Goal: Information Seeking & Learning: Learn about a topic

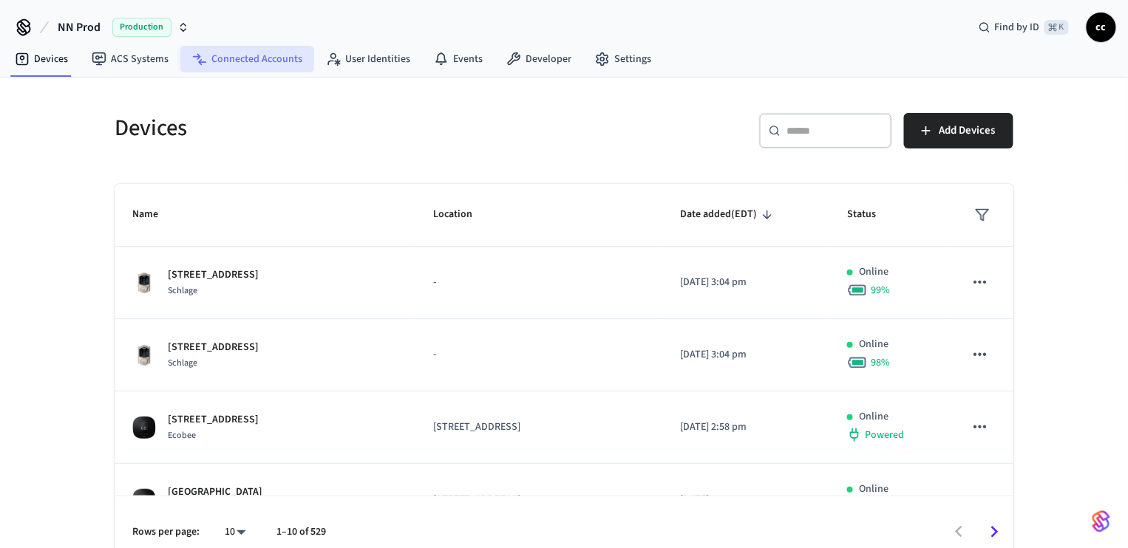
click at [232, 63] on link "Connected Accounts" at bounding box center [247, 59] width 134 height 27
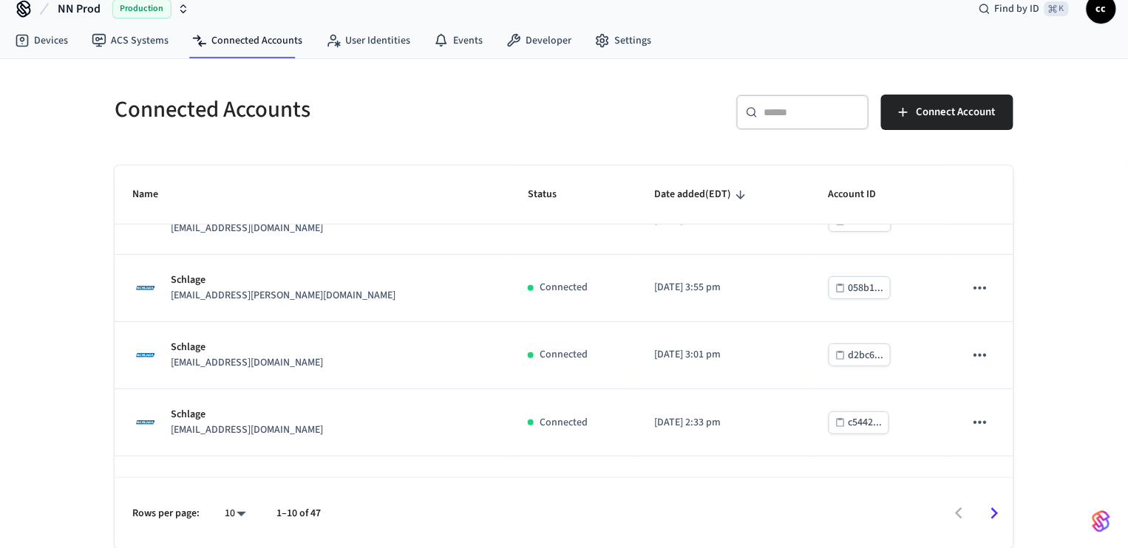
scroll to position [166, 0]
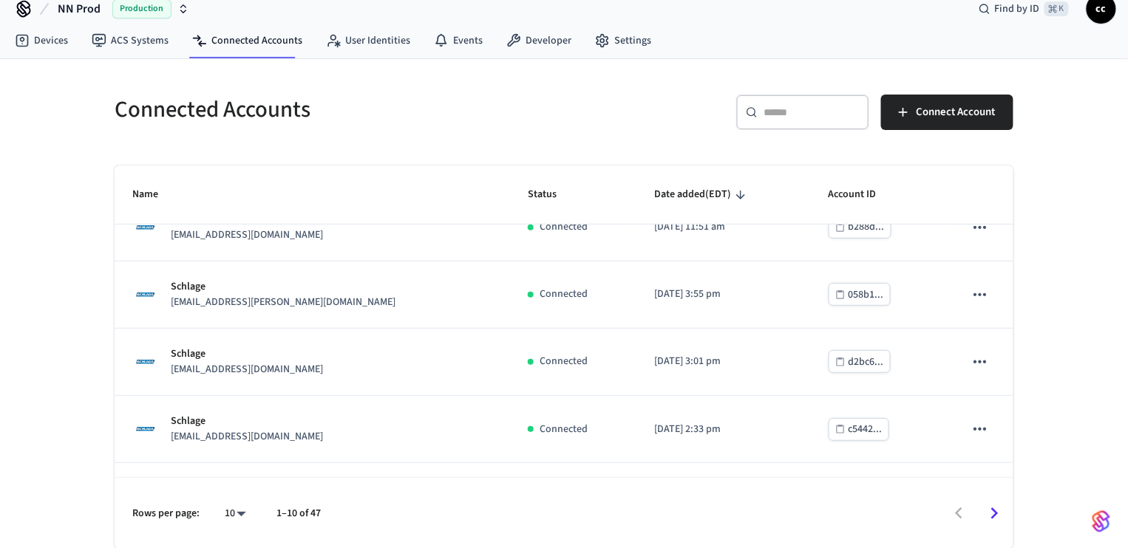
click at [787, 109] on input "text" at bounding box center [811, 112] width 96 height 15
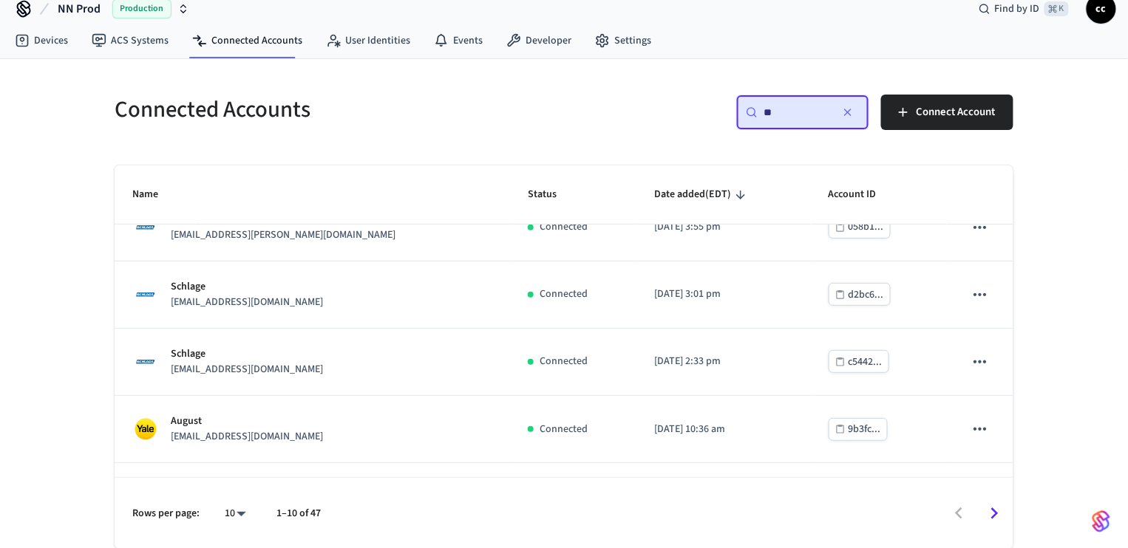
scroll to position [0, 0]
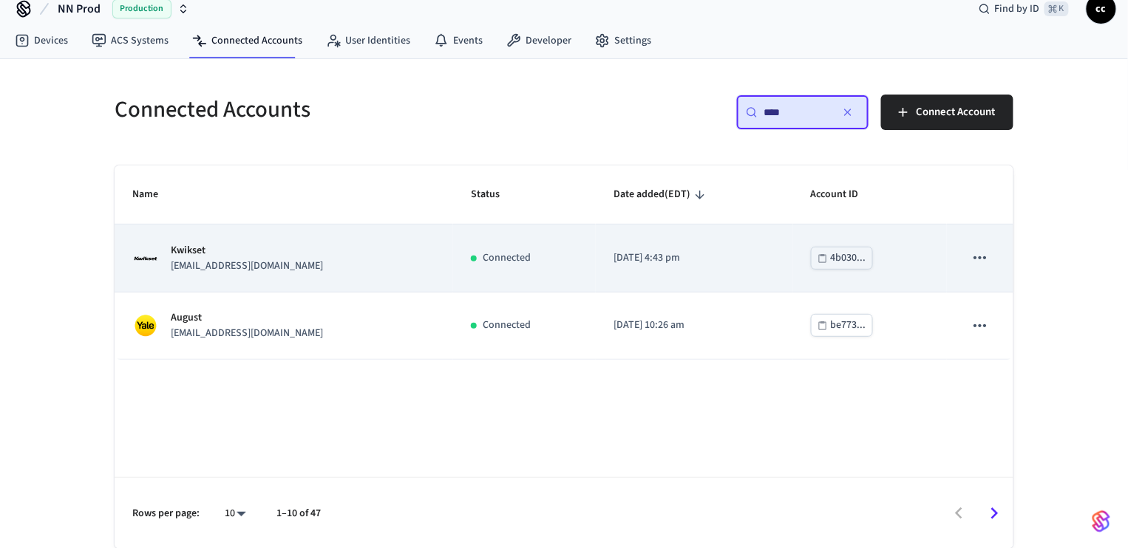
type input "****"
click at [318, 262] on div "Kwikset [EMAIL_ADDRESS][DOMAIN_NAME]" at bounding box center [283, 258] width 303 height 31
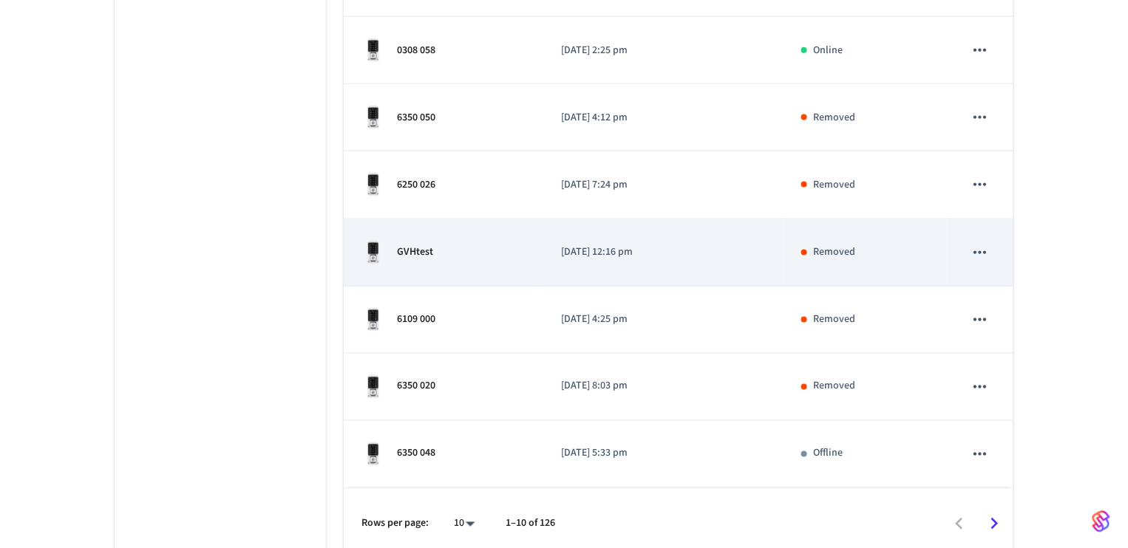
scroll to position [527, 0]
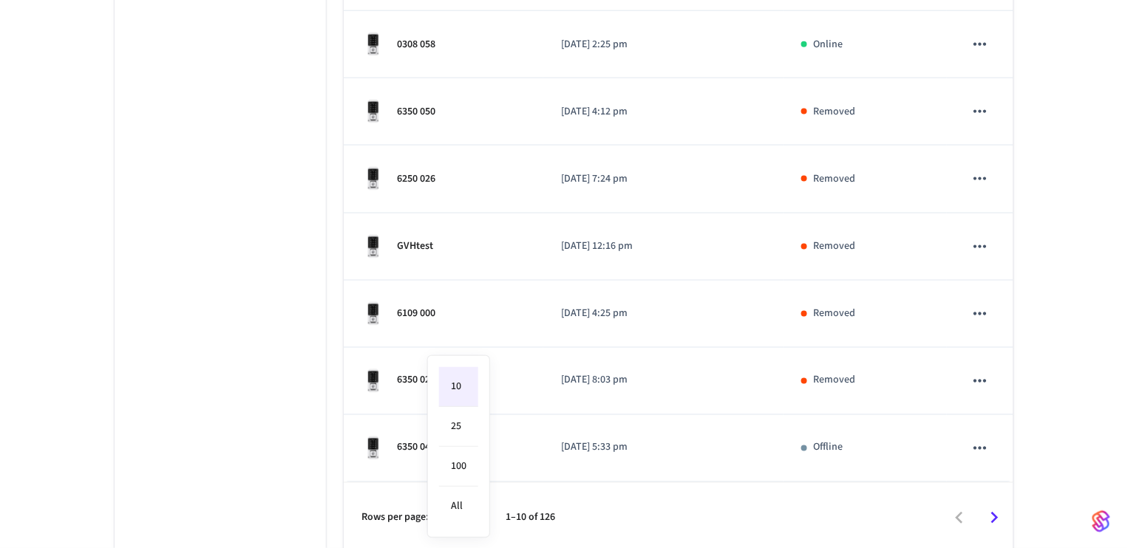
click at [471, 513] on body "NN Prod Production Find by ID ⌘ K cc Devices ACS Systems Connected Accounts Use…" at bounding box center [564, 13] width 1128 height 1081
click at [463, 432] on li "25" at bounding box center [458, 427] width 39 height 40
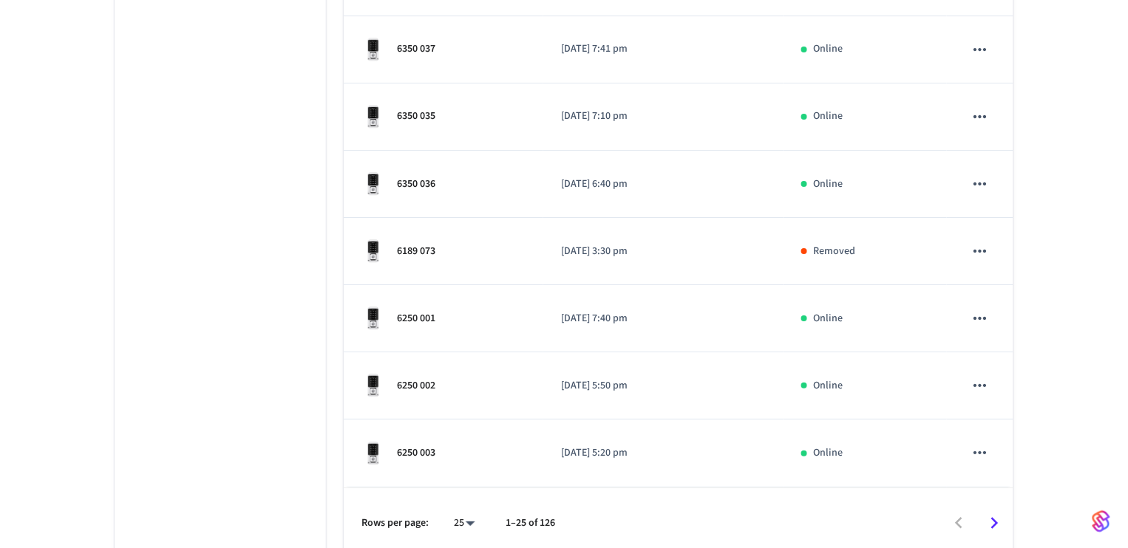
click at [462, 468] on li "100" at bounding box center [458, 467] width 39 height 40
type input "***"
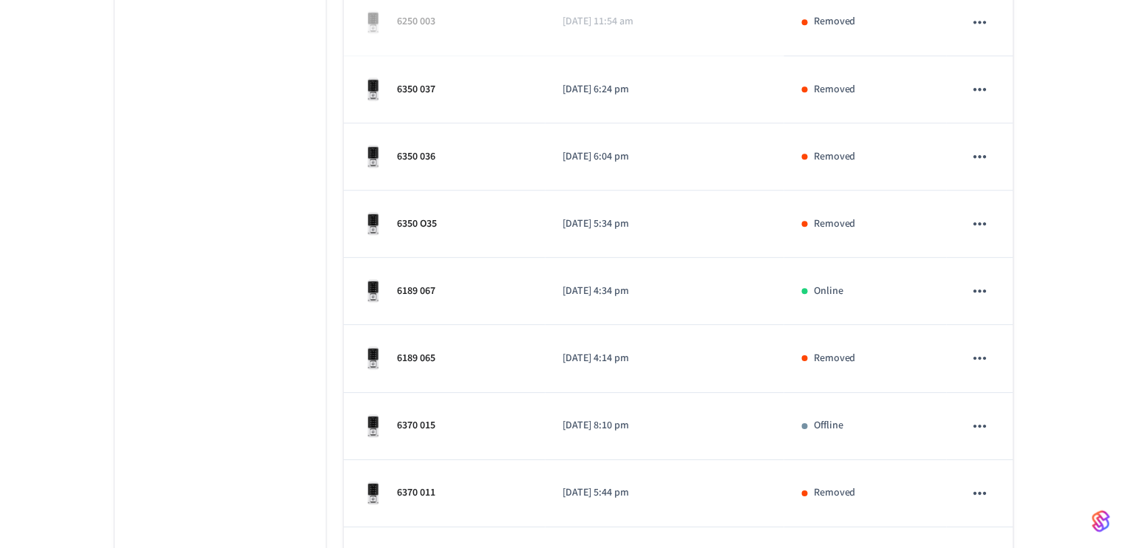
scroll to position [2834, 0]
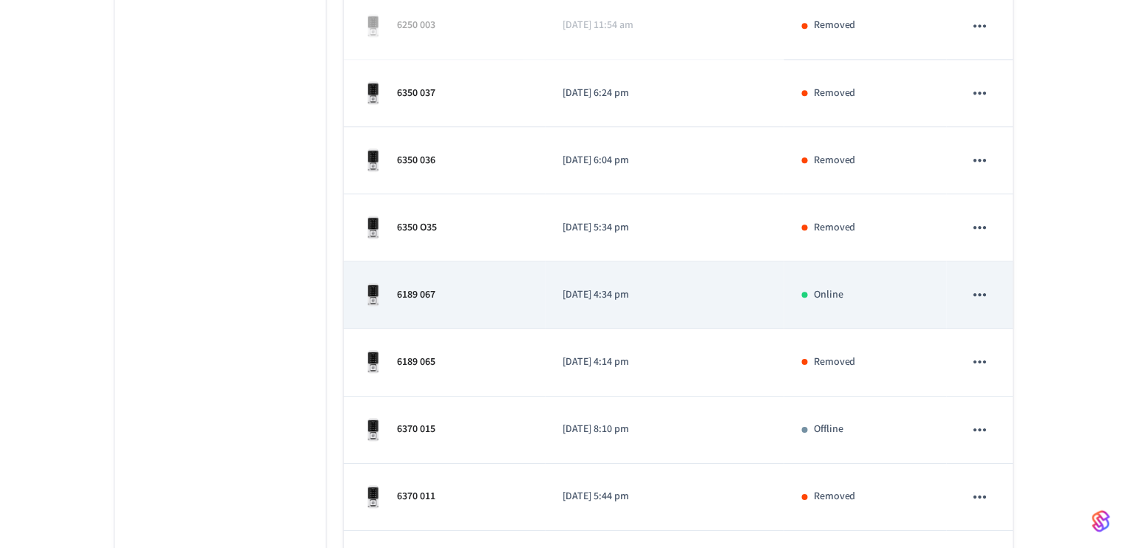
click at [692, 287] on p "[DATE] 4:34 pm" at bounding box center [664, 295] width 203 height 16
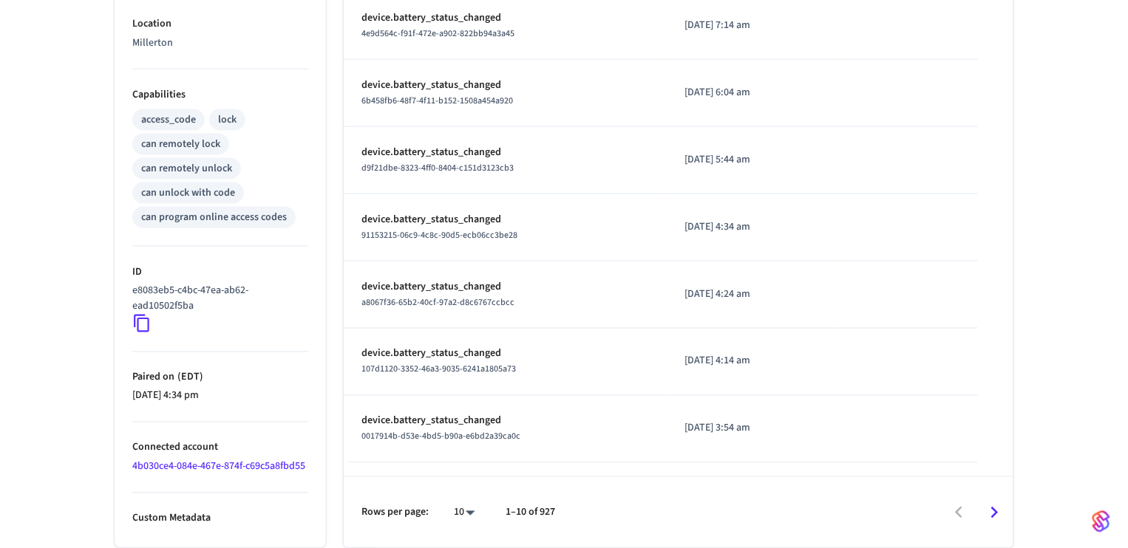
scroll to position [543, 0]
drag, startPoint x: 132, startPoint y: 431, endPoint x: 240, endPoint y: 429, distance: 107.9
click at [240, 440] on p "Connected account" at bounding box center [220, 448] width 176 height 16
click at [997, 514] on icon "Go to next page" at bounding box center [994, 513] width 23 height 23
click at [998, 514] on icon "Go to next page" at bounding box center [994, 513] width 23 height 23
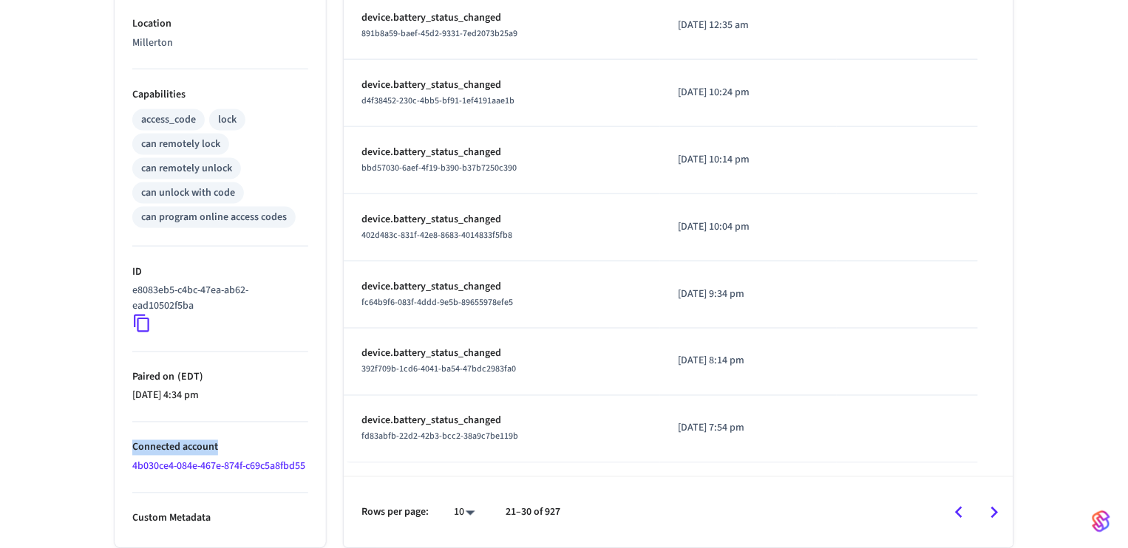
click at [999, 515] on icon "Go to next page" at bounding box center [994, 513] width 23 height 23
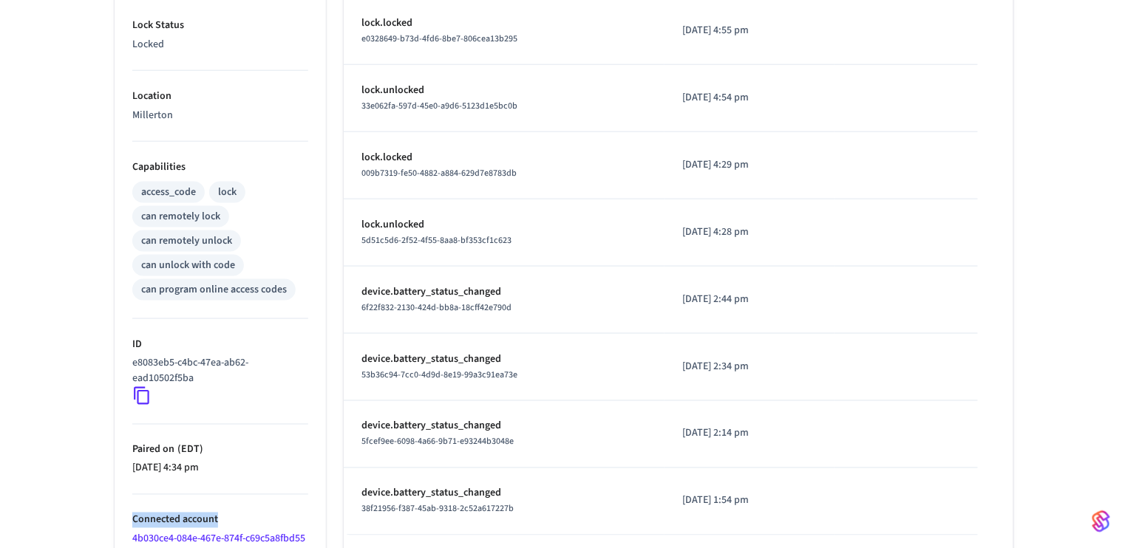
scroll to position [457, 0]
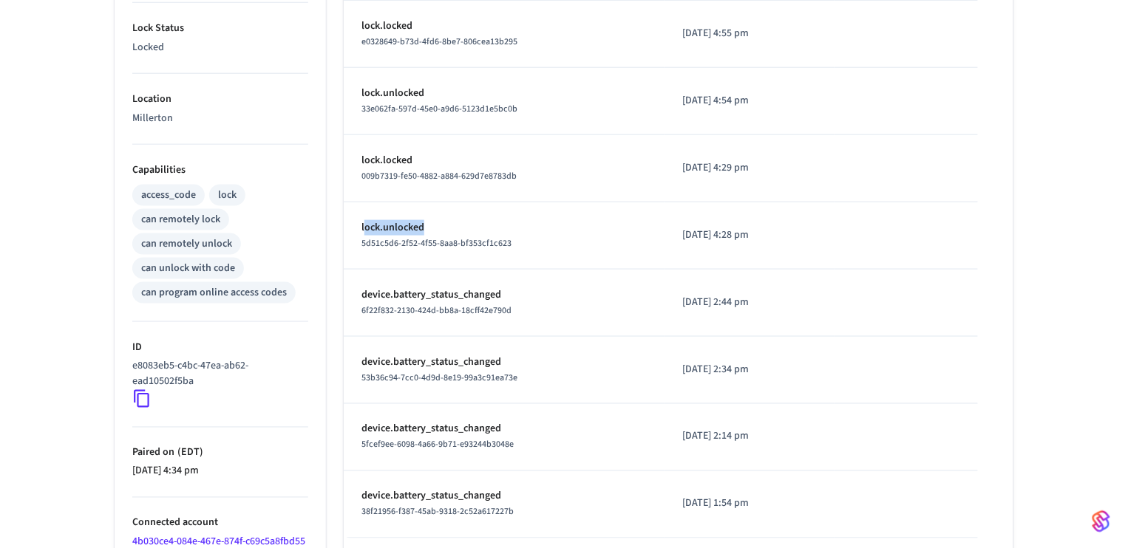
drag, startPoint x: 364, startPoint y: 221, endPoint x: 443, endPoint y: 225, distance: 79.9
click at [443, 225] on p "lock.unlocked" at bounding box center [503, 228] width 285 height 16
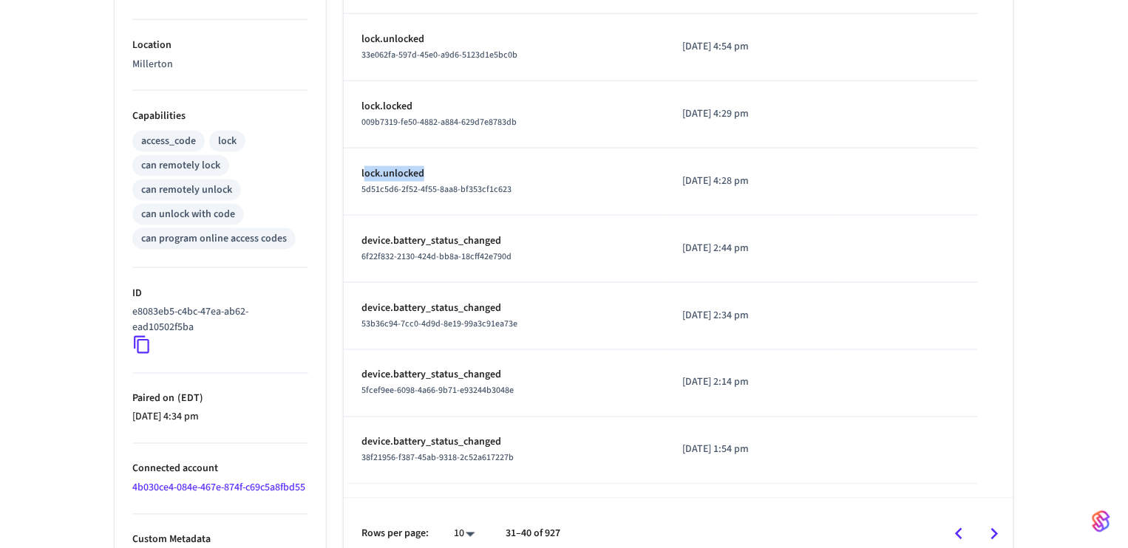
scroll to position [543, 0]
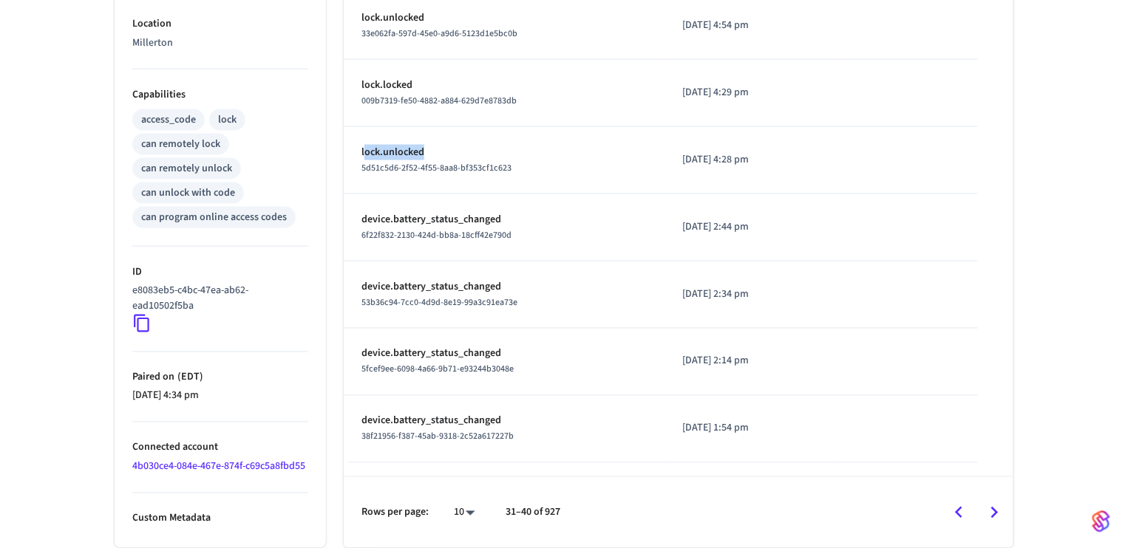
click at [992, 520] on icon "Go to next page" at bounding box center [994, 513] width 23 height 23
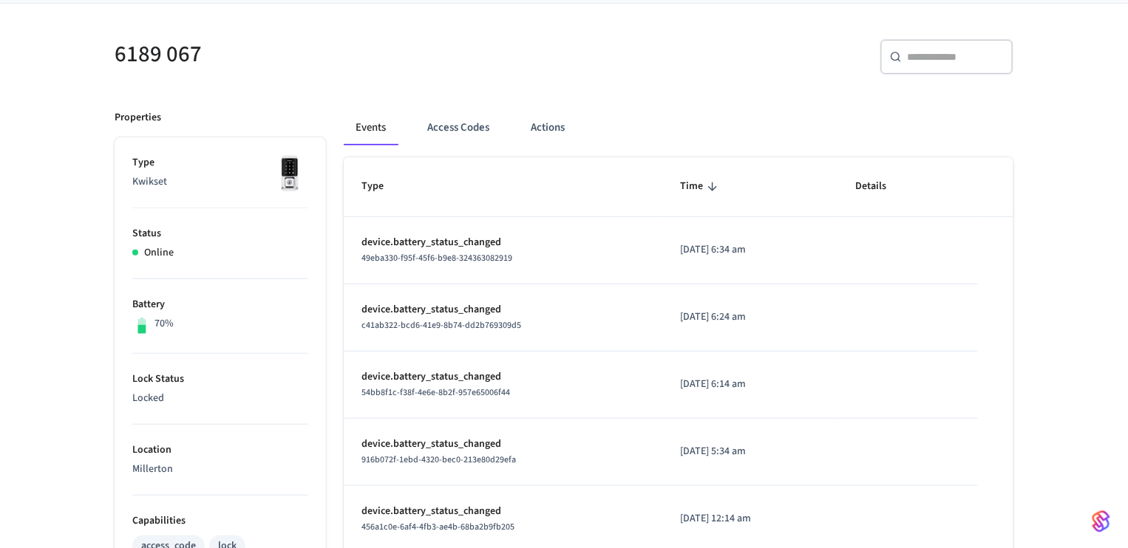
scroll to position [53, 0]
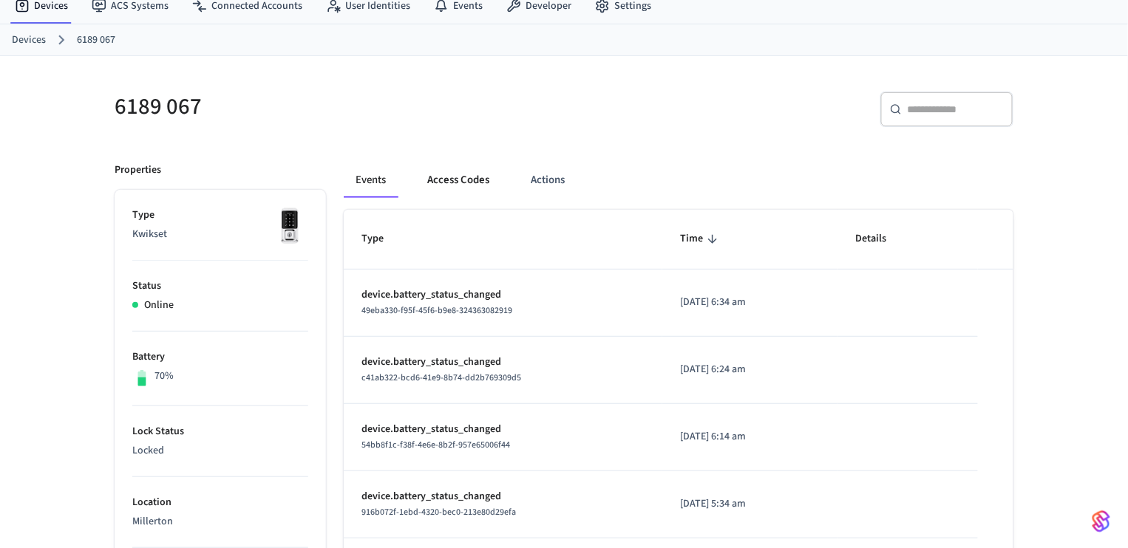
click at [457, 178] on button "Access Codes" at bounding box center [458, 180] width 86 height 35
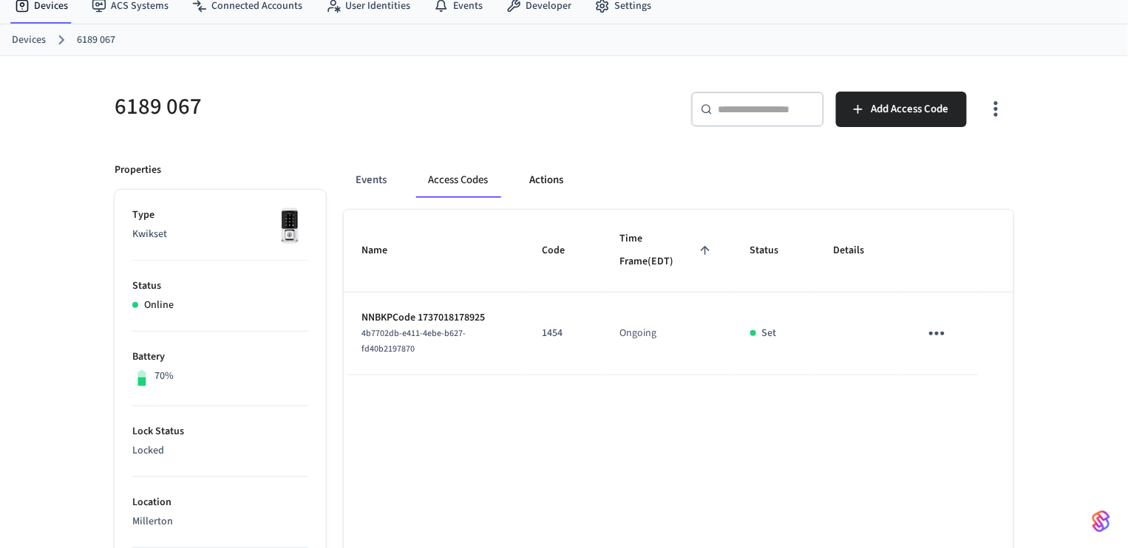
click at [556, 168] on button "Actions" at bounding box center [546, 180] width 58 height 35
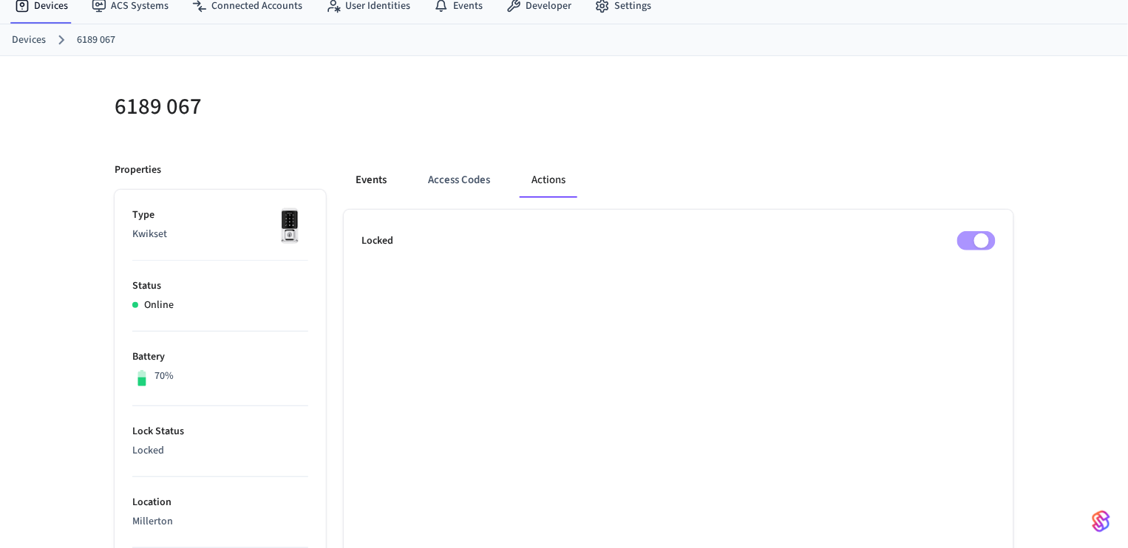
click at [376, 178] on button "Events" at bounding box center [371, 180] width 55 height 35
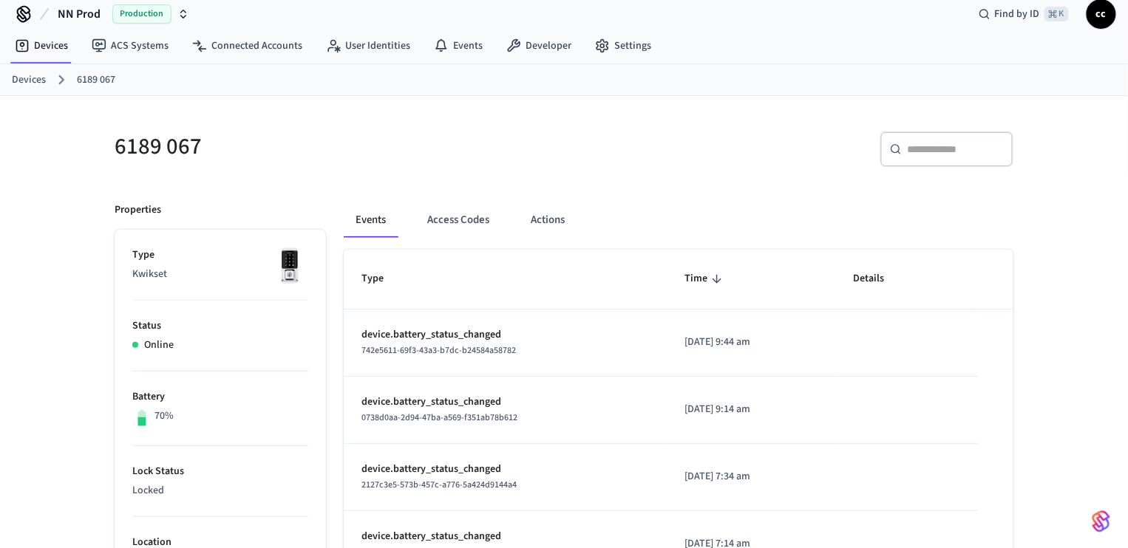
scroll to position [0, 0]
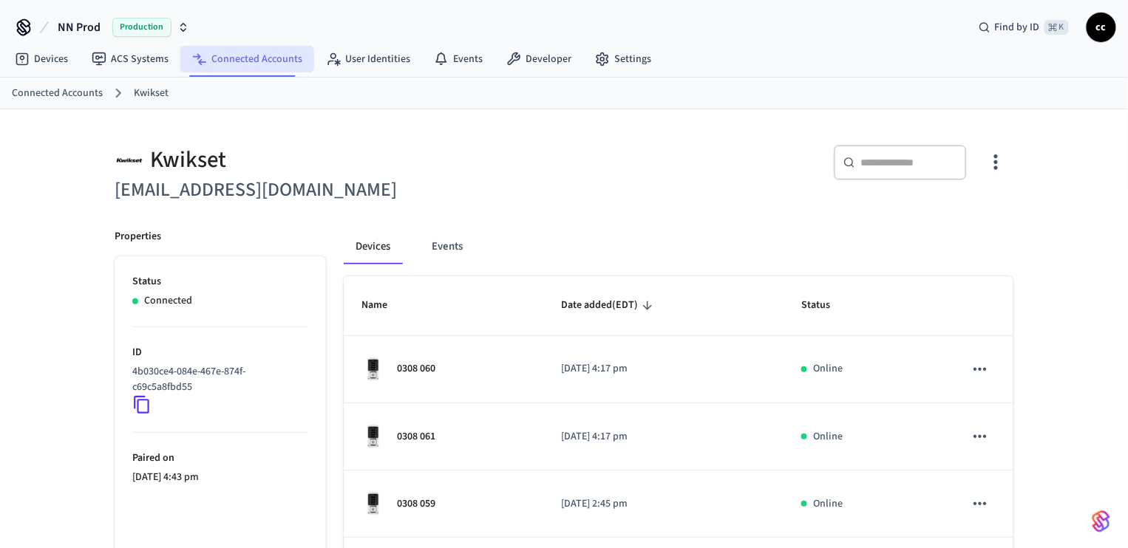
click at [239, 60] on link "Connected Accounts" at bounding box center [247, 59] width 134 height 27
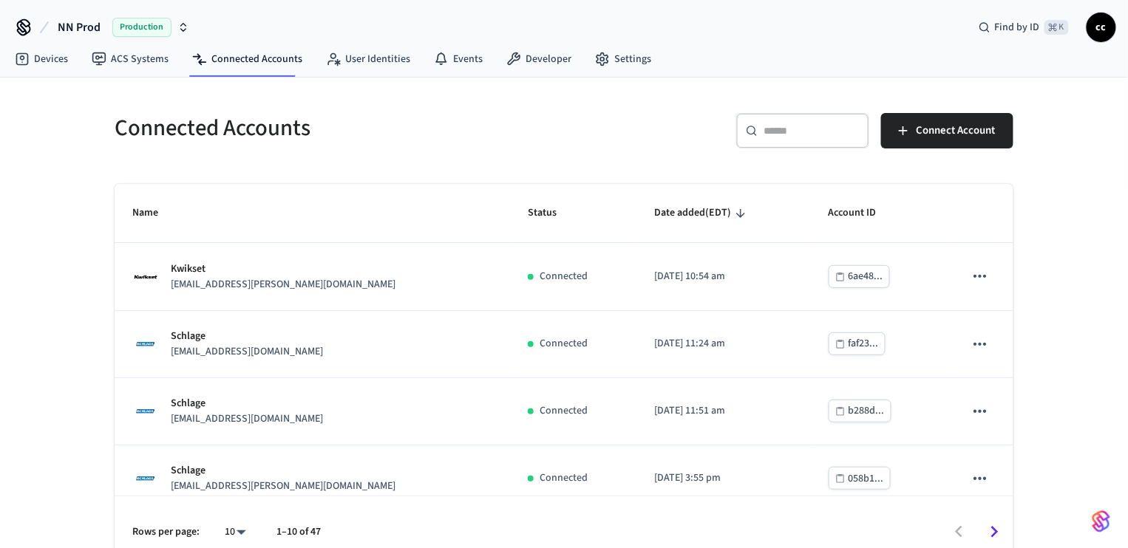
click at [788, 132] on input "text" at bounding box center [811, 130] width 96 height 15
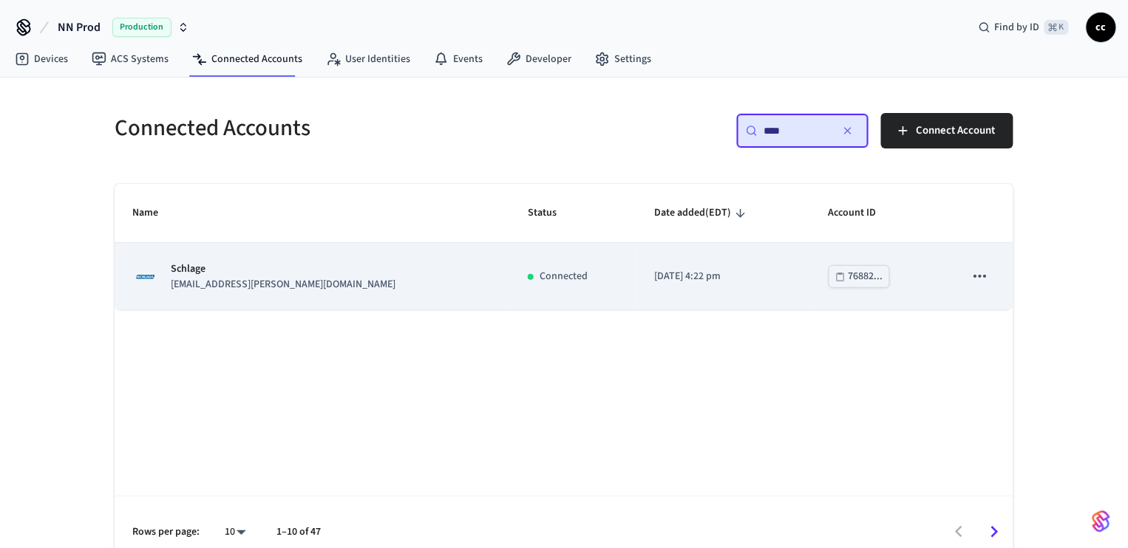
type input "****"
click at [338, 279] on div "Schlage [EMAIL_ADDRESS][PERSON_NAME][DOMAIN_NAME]" at bounding box center [312, 277] width 360 height 31
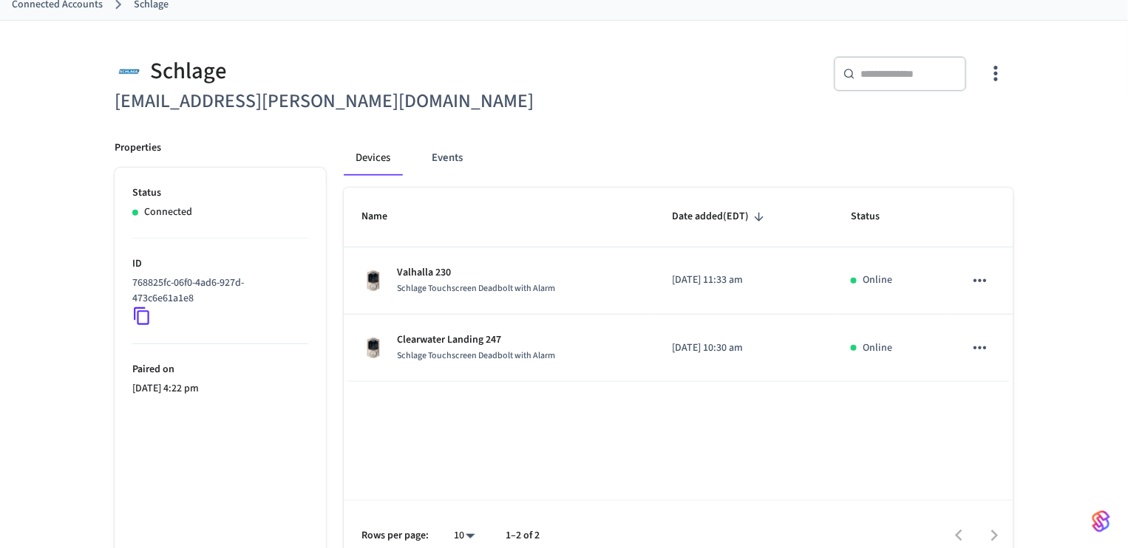
scroll to position [111, 0]
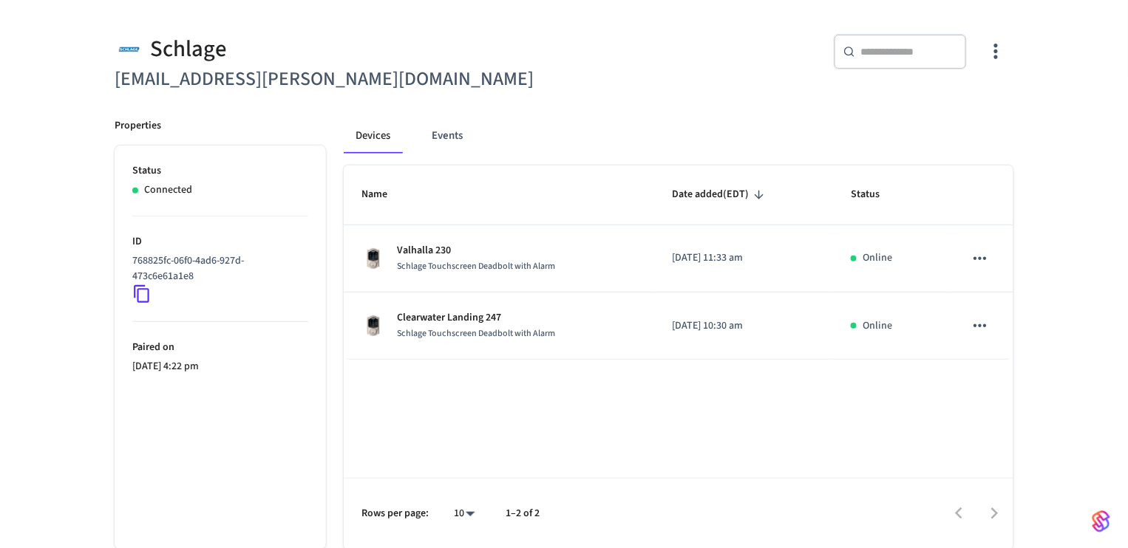
click at [887, 58] on div "​ ​" at bounding box center [899, 51] width 133 height 35
paste input "**********"
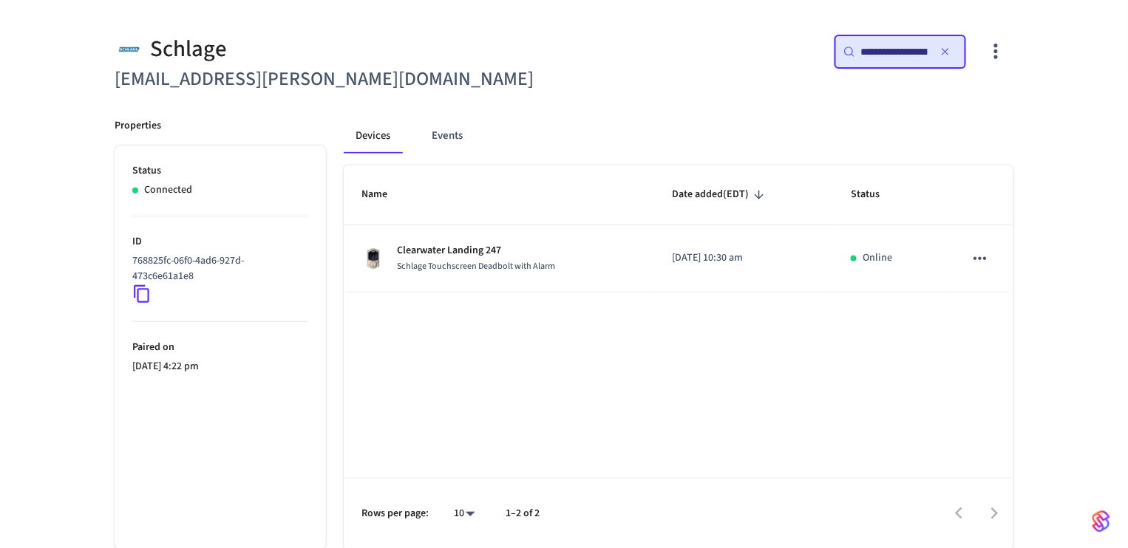
scroll to position [0, 115]
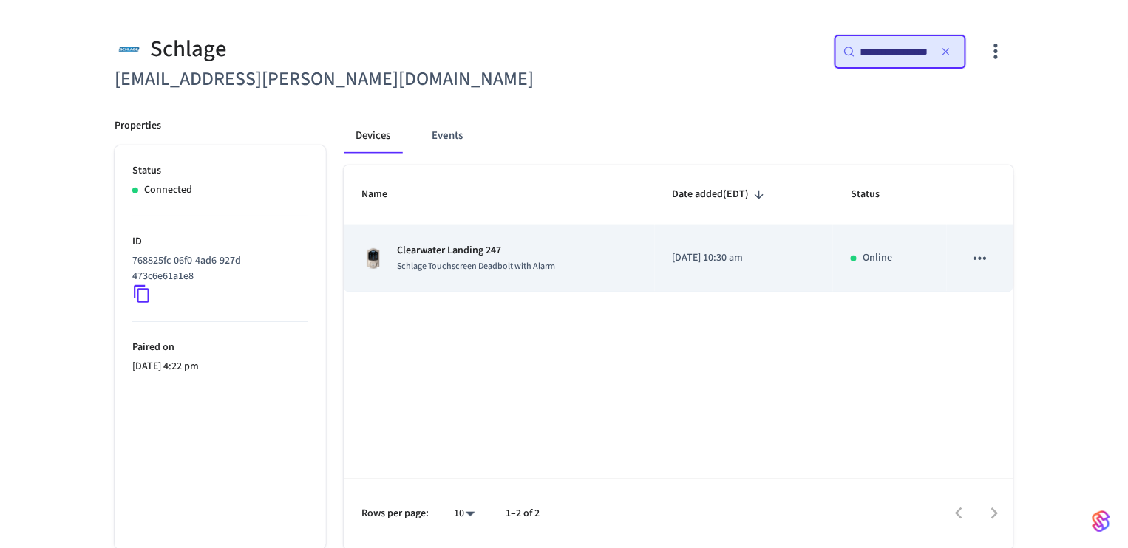
type input "**********"
click at [607, 265] on div "Clearwater Landing 247 Schlage Touchscreen Deadbolt with Alarm" at bounding box center [499, 258] width 276 height 31
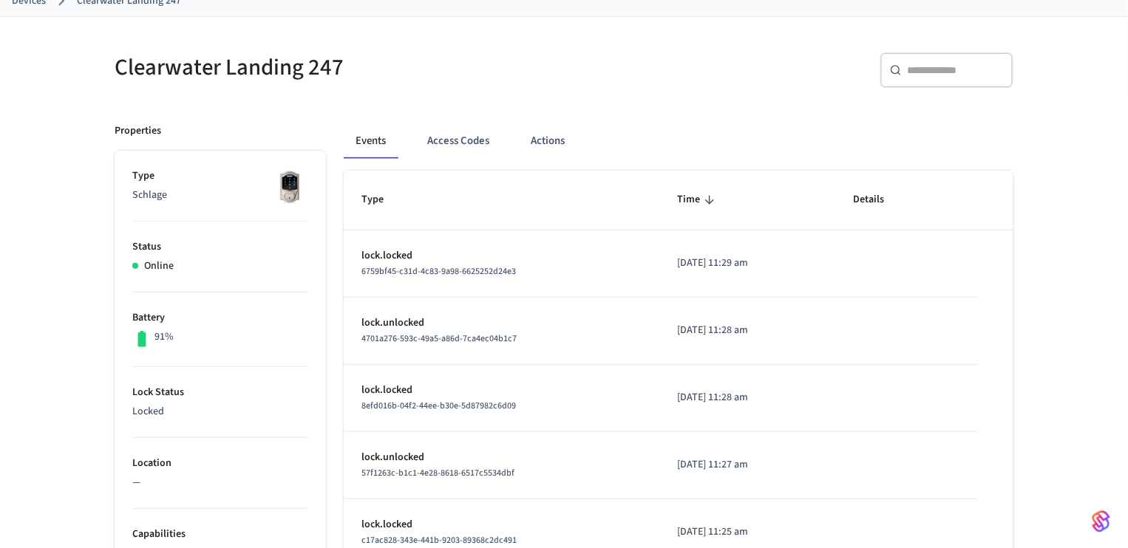
scroll to position [94, 0]
click at [359, 140] on button "Events" at bounding box center [371, 139] width 54 height 35
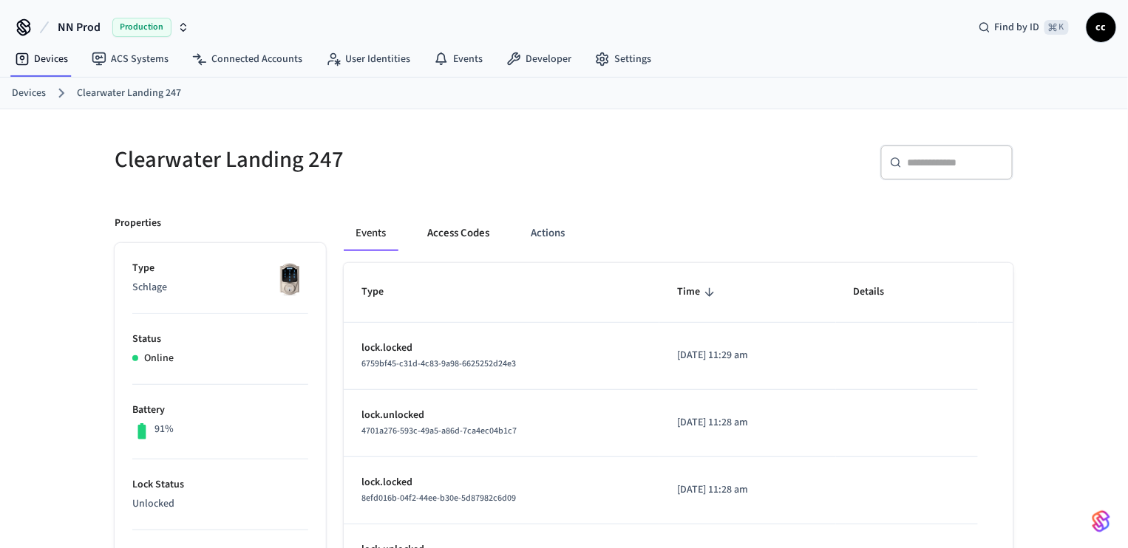
click at [465, 246] on button "Access Codes" at bounding box center [458, 233] width 86 height 35
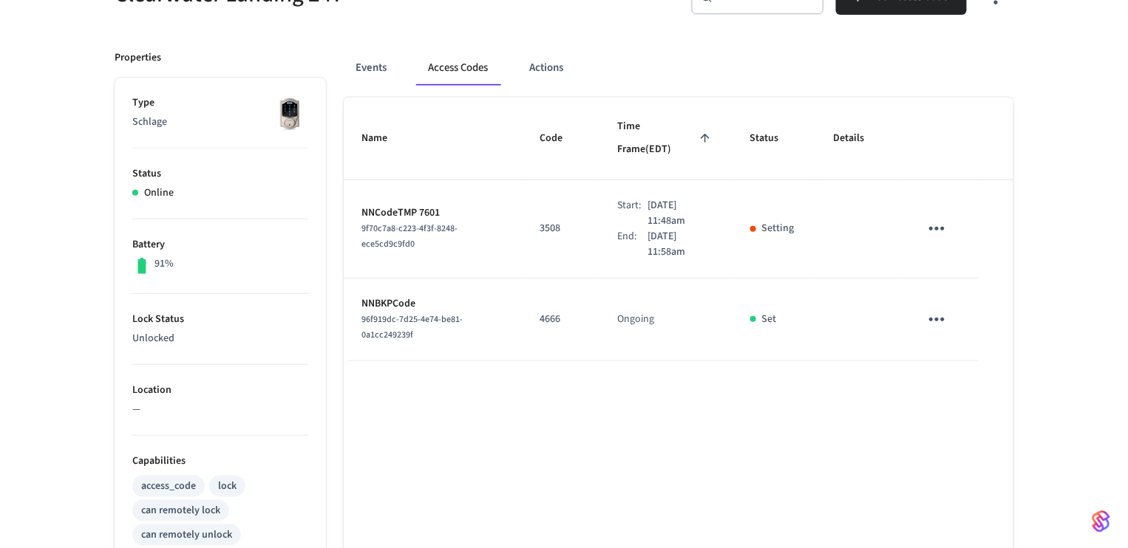
scroll to position [168, 0]
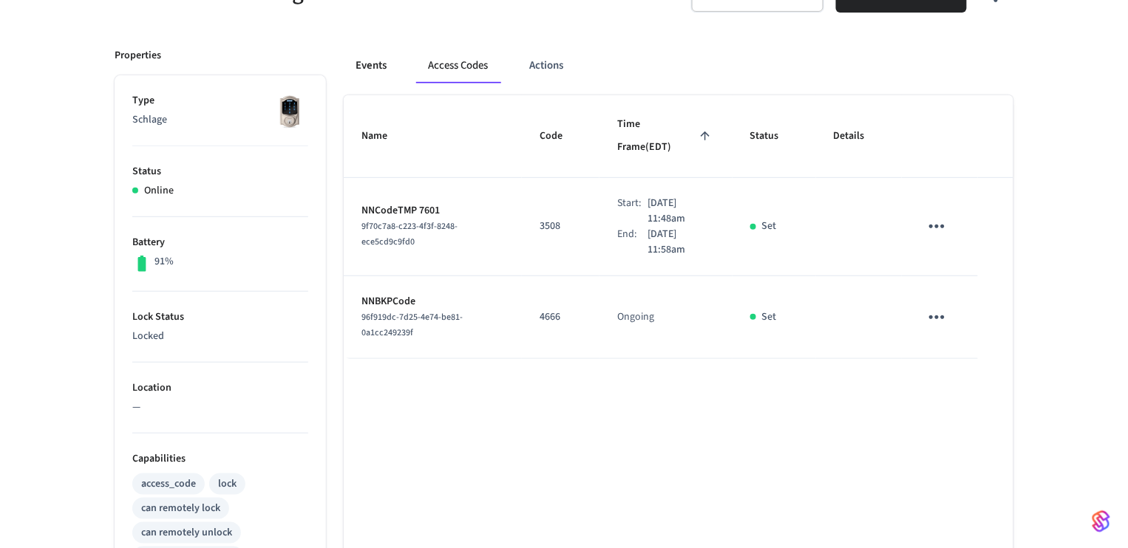
click at [379, 66] on button "Events" at bounding box center [371, 65] width 55 height 35
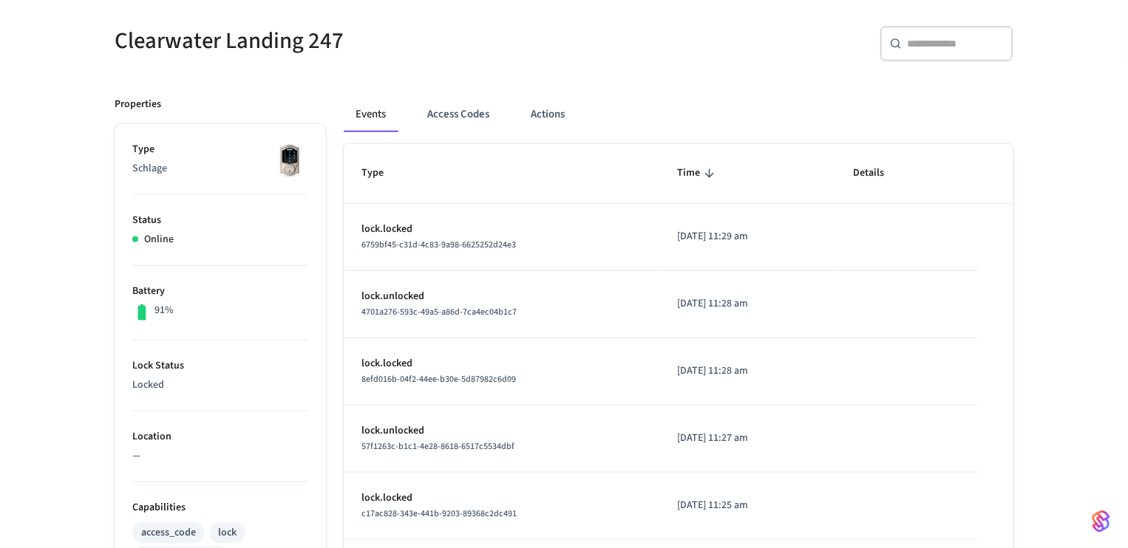
scroll to position [71, 0]
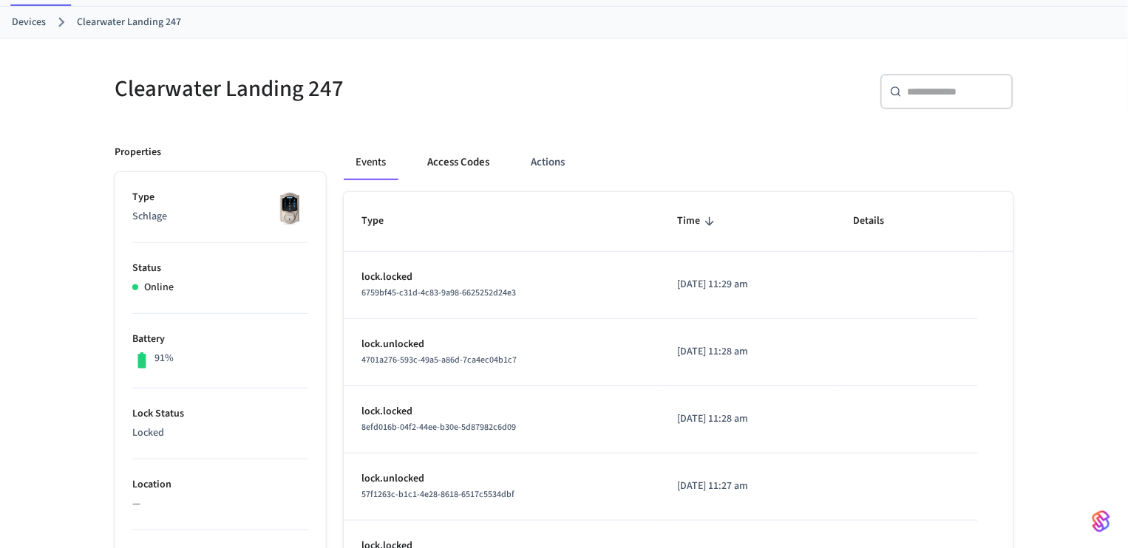
click at [451, 171] on button "Access Codes" at bounding box center [458, 162] width 86 height 35
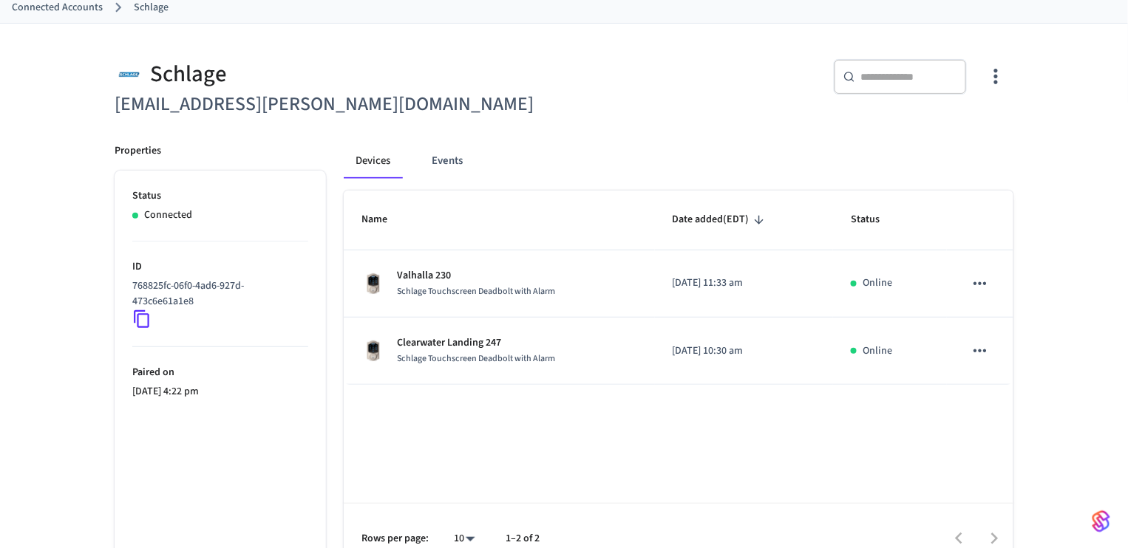
scroll to position [111, 0]
